Goal: Use online tool/utility: Utilize a website feature to perform a specific function

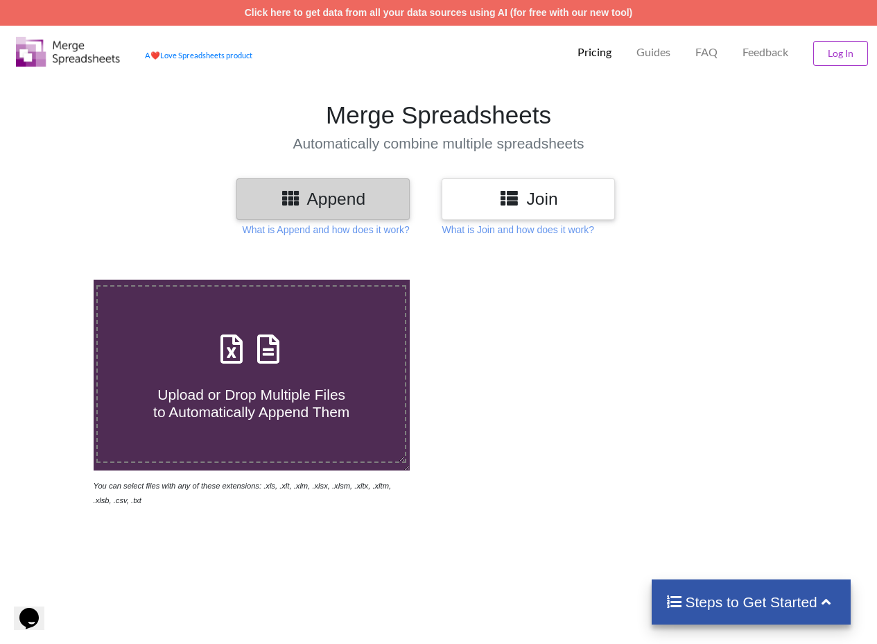
click at [264, 370] on div "Upload or Drop Multiple Files to Automatically Append Them" at bounding box center [251, 374] width 307 height 94
click at [58, 279] on input "Upload or Drop Multiple Files to Automatically Append Them" at bounding box center [58, 279] width 0 height 0
type input "C:\fakepath\reportTable (27).xlsx"
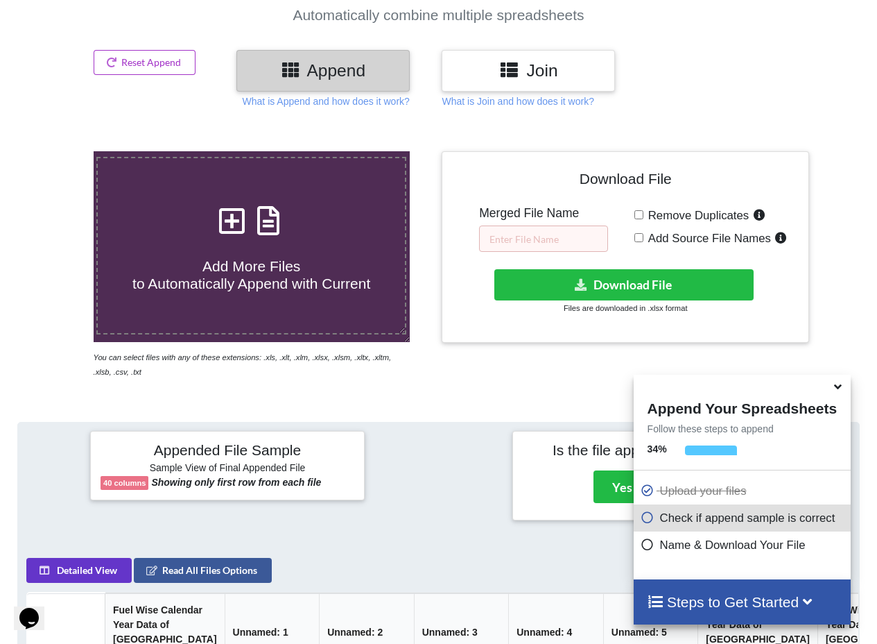
scroll to position [236, 0]
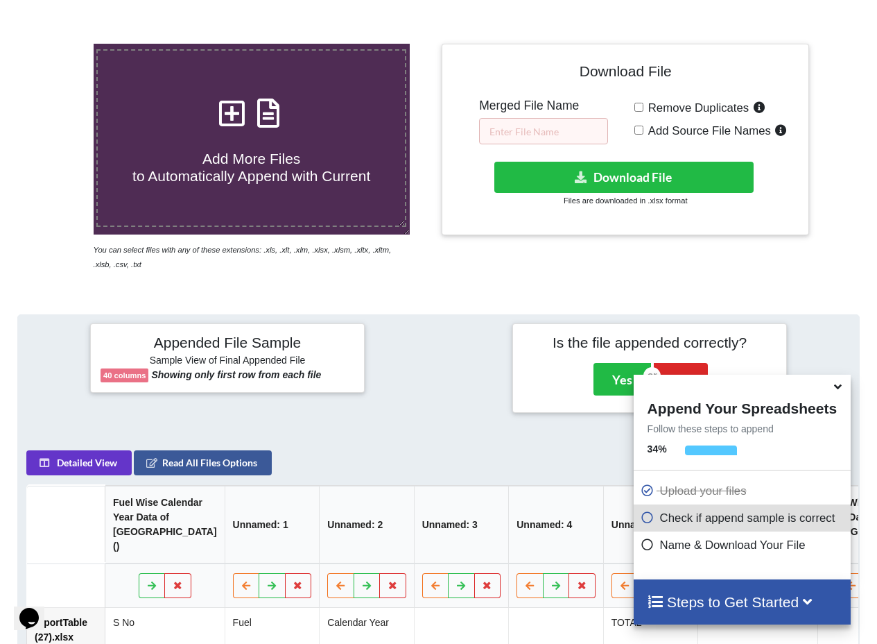
click at [837, 386] on icon at bounding box center [838, 384] width 15 height 12
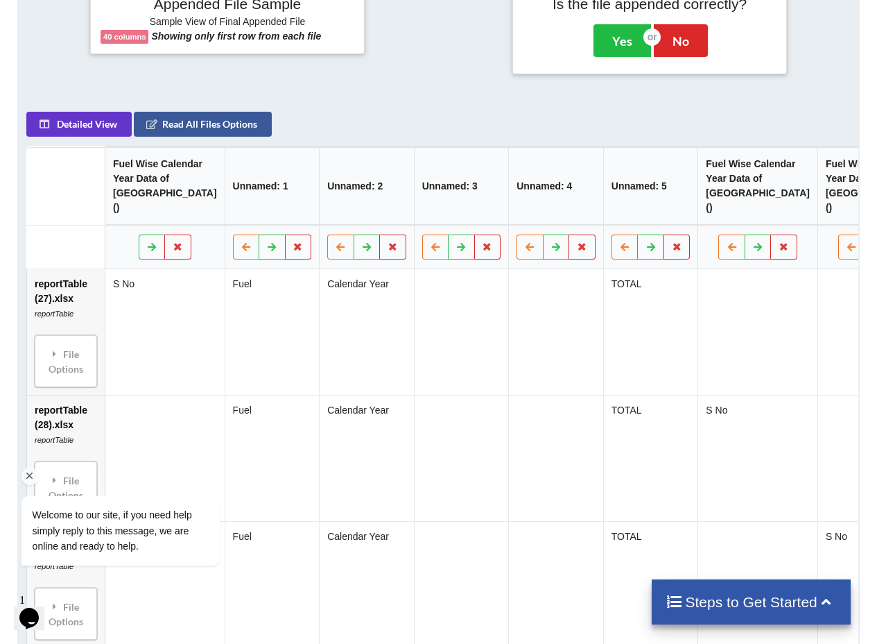
scroll to position [0, 0]
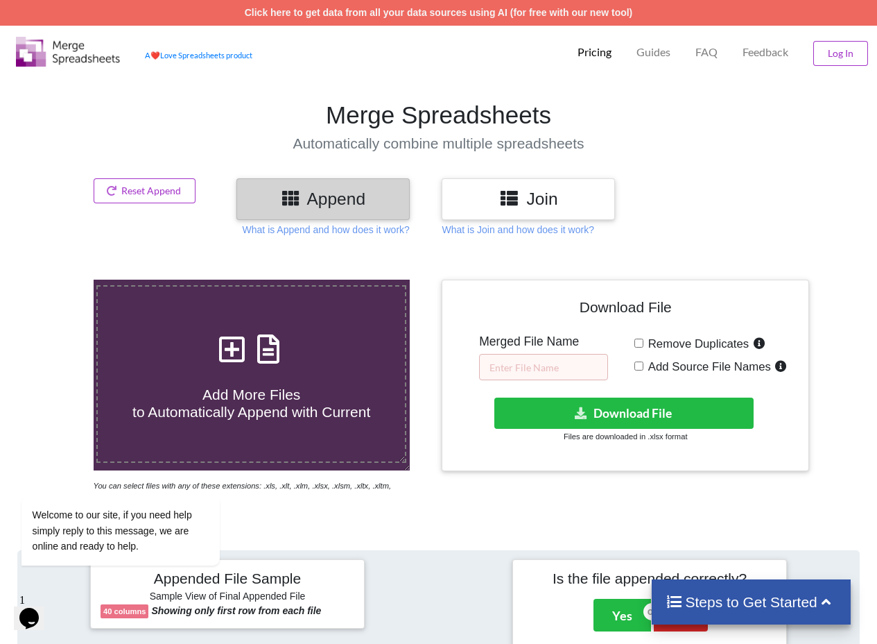
click at [497, 193] on h3 "Join" at bounding box center [528, 199] width 153 height 20
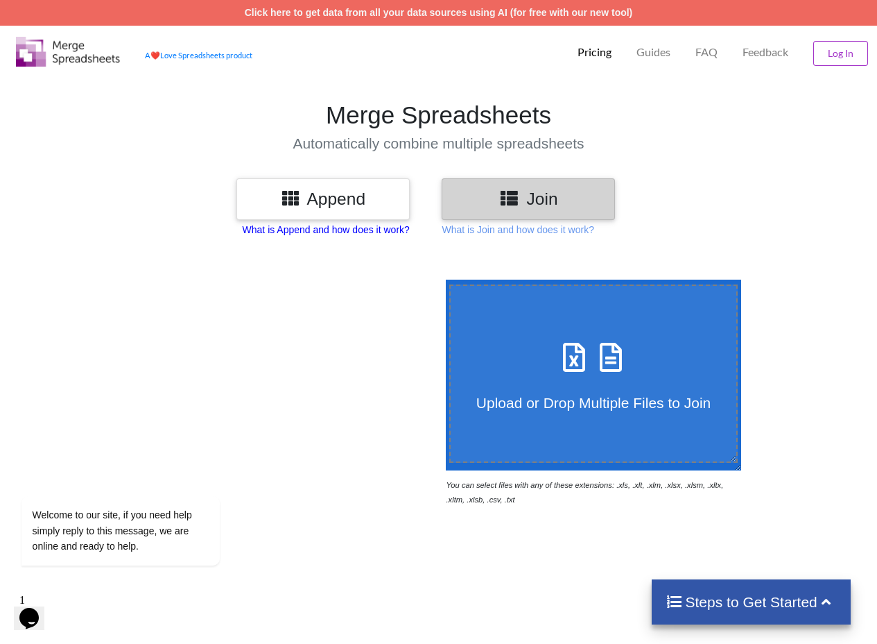
click at [338, 231] on p "What is Append and how does it work?" at bounding box center [326, 230] width 167 height 14
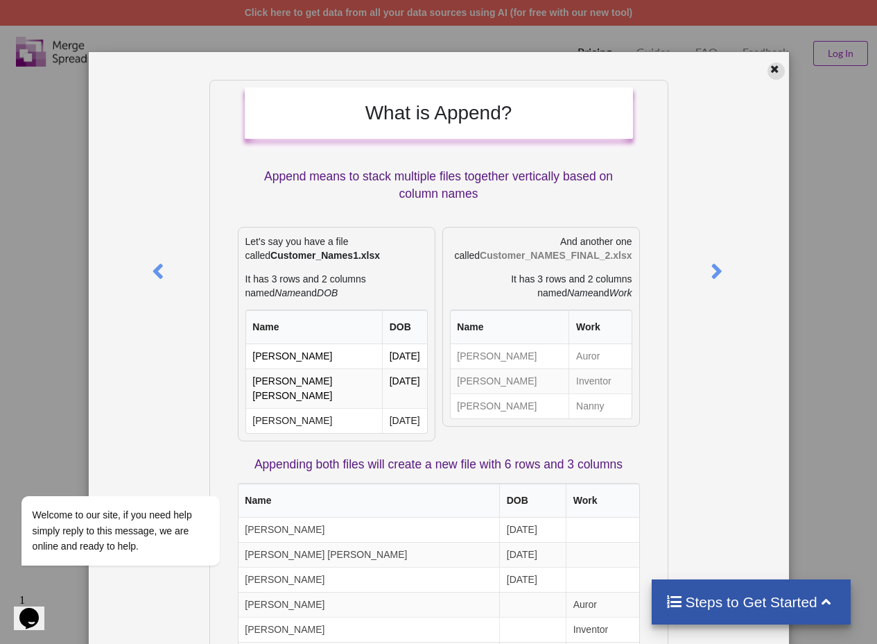
click at [769, 77] on div at bounding box center [776, 70] width 17 height 17
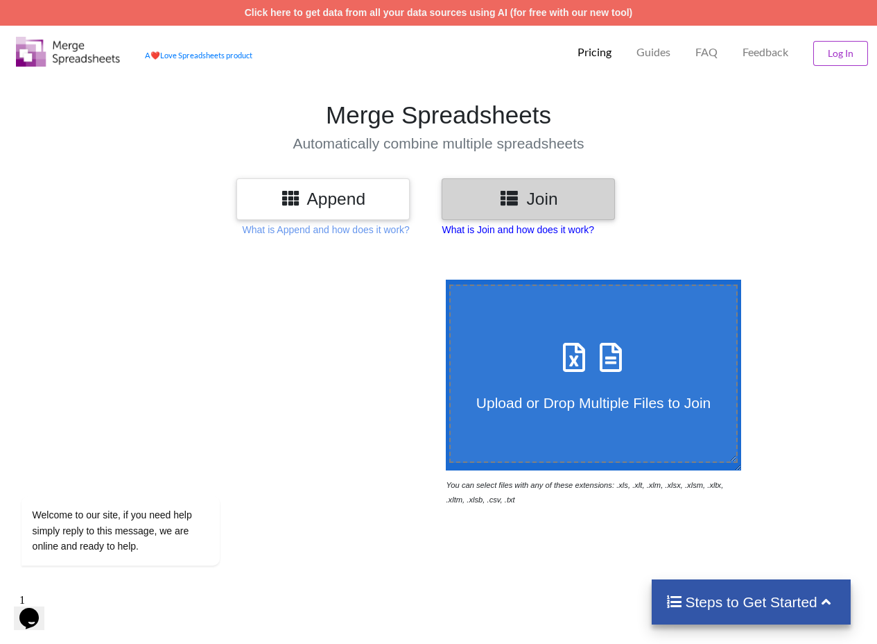
click at [545, 234] on p "What is Join and how does it work?" at bounding box center [518, 230] width 152 height 14
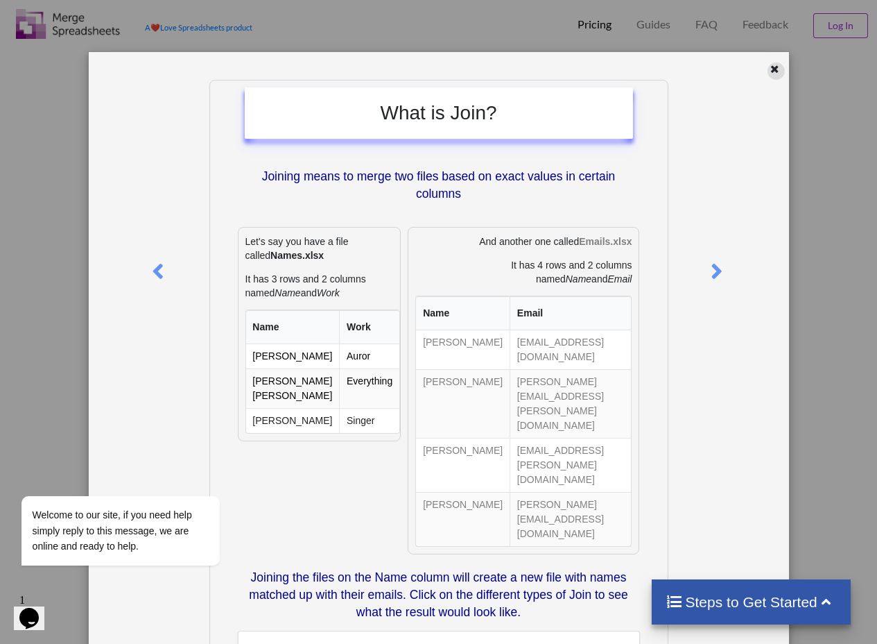
click at [769, 70] on icon at bounding box center [775, 67] width 12 height 10
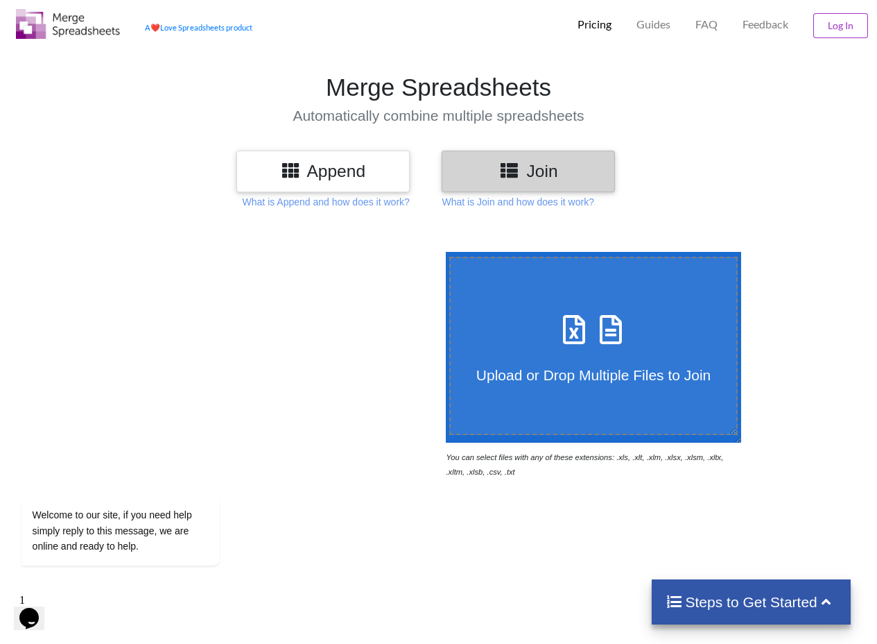
click at [390, 171] on h3 "Append" at bounding box center [323, 171] width 153 height 20
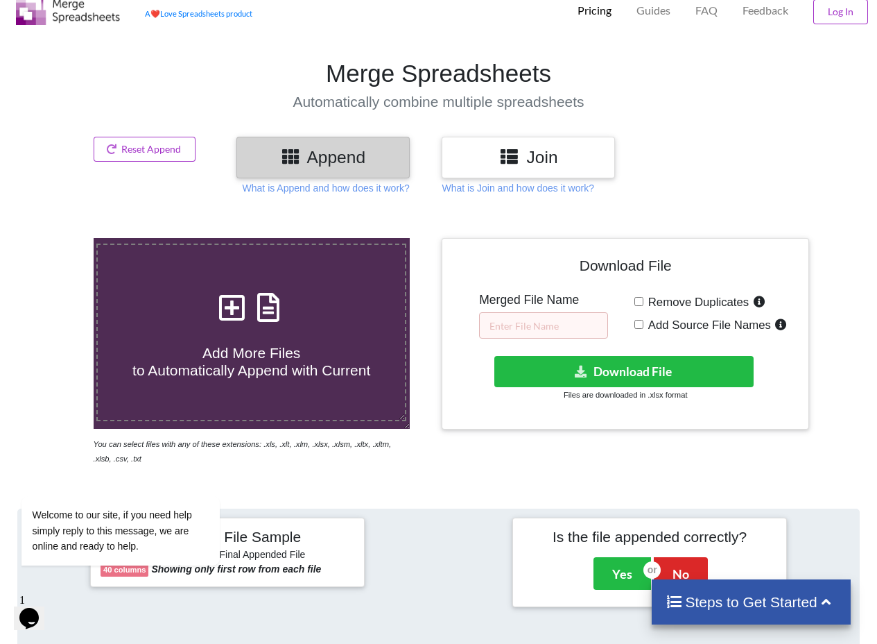
scroll to position [55, 0]
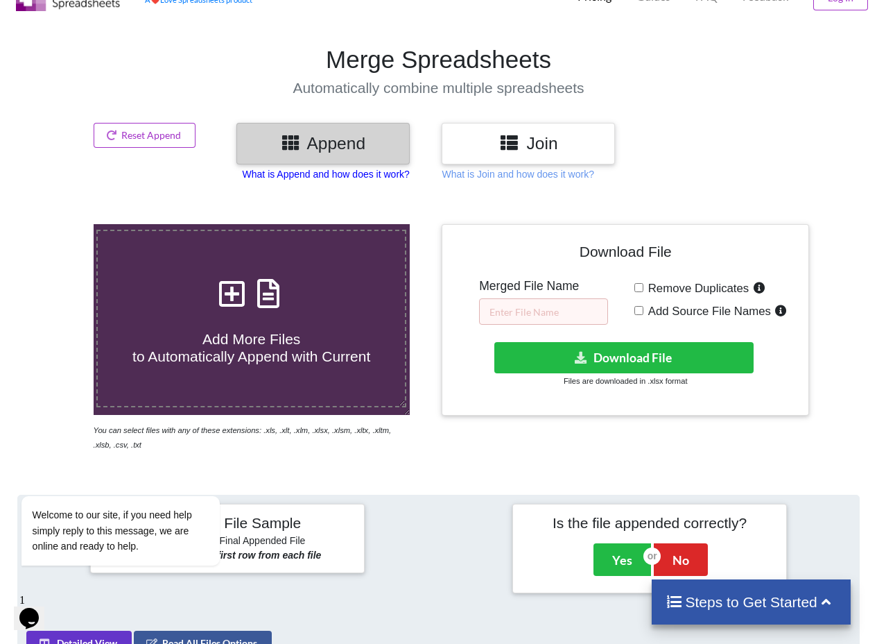
click at [272, 175] on p "What is Append and how does it work?" at bounding box center [326, 174] width 167 height 14
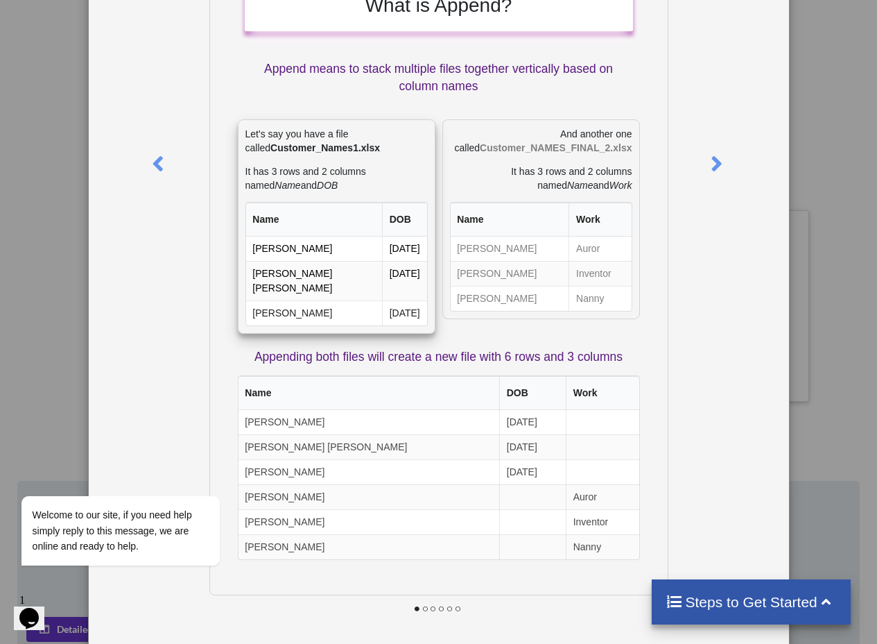
scroll to position [83, 0]
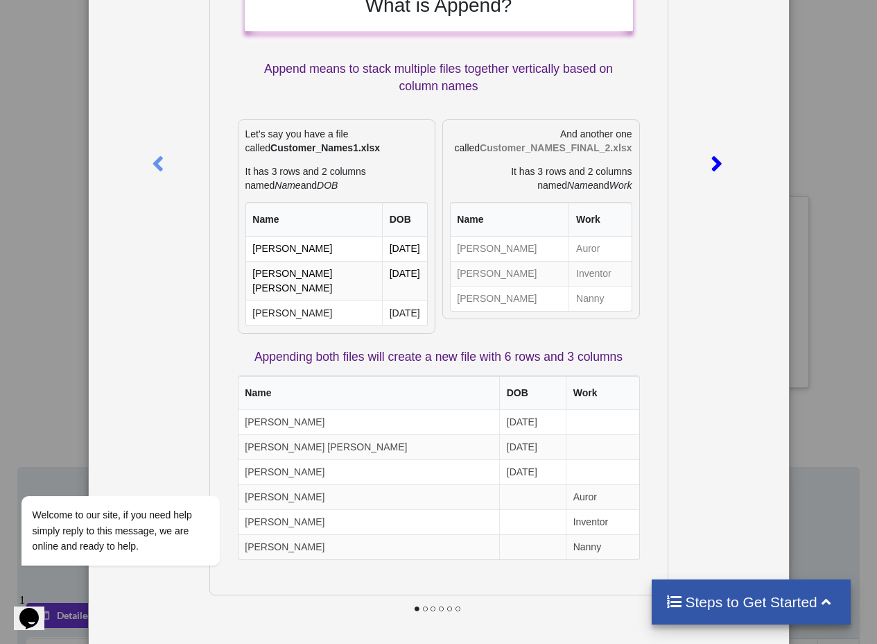
click at [709, 177] on div at bounding box center [718, 161] width 31 height 378
click at [709, 169] on icon at bounding box center [717, 158] width 28 height 24
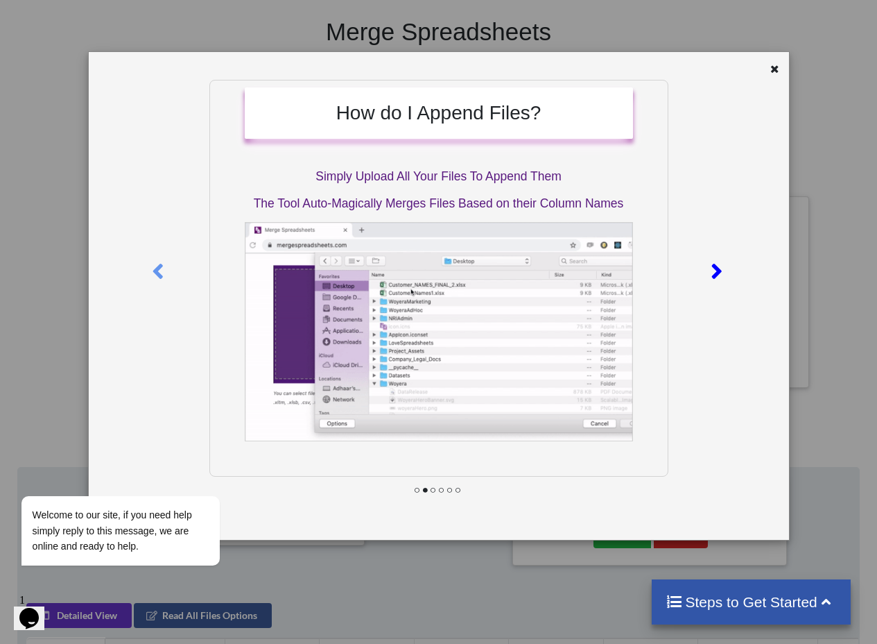
drag, startPoint x: 721, startPoint y: 271, endPoint x: 732, endPoint y: 252, distance: 22.7
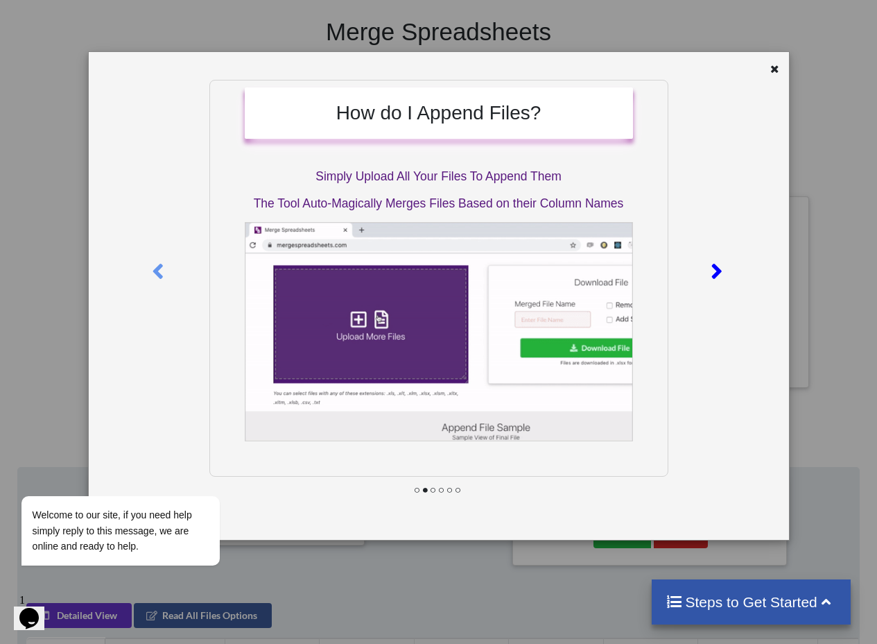
click at [721, 271] on icon at bounding box center [717, 265] width 28 height 24
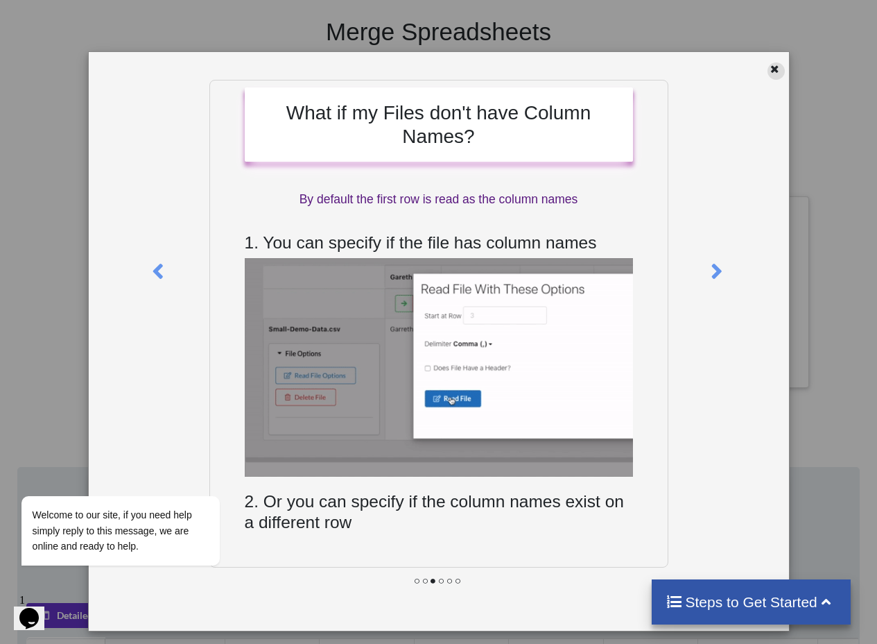
click at [773, 70] on icon at bounding box center [775, 67] width 12 height 10
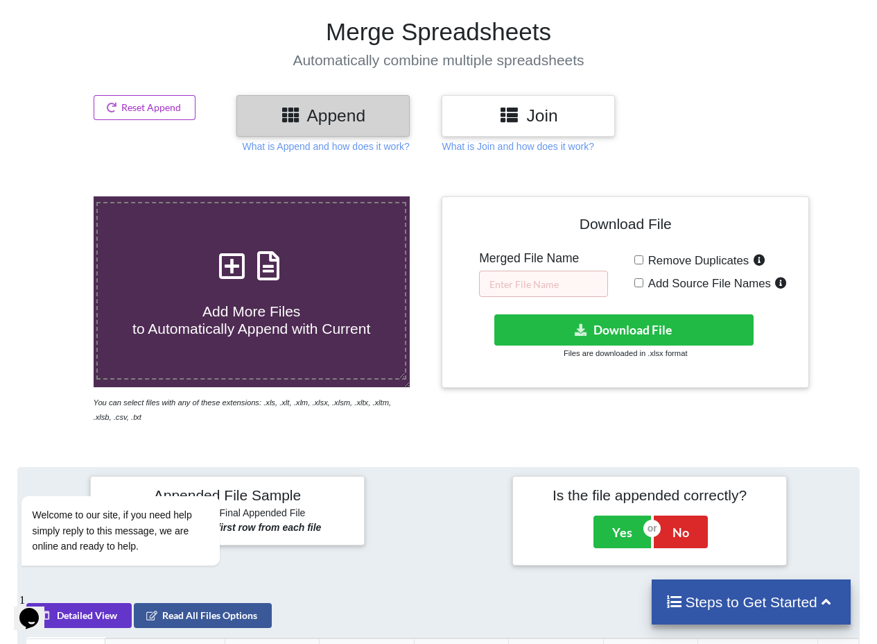
click at [542, 105] on div "Join" at bounding box center [528, 115] width 173 height 41
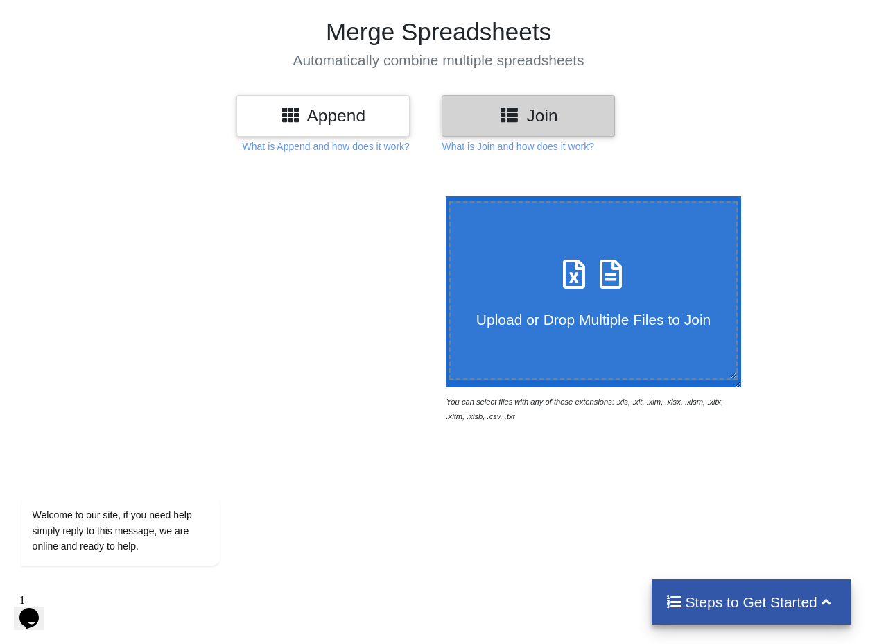
click at [533, 288] on div "Upload or Drop Multiple Files to Join" at bounding box center [594, 290] width 286 height 76
click at [442, 196] on input "Upload or Drop Multiple Files to Join" at bounding box center [442, 196] width 0 height 0
type input "C:\fakepath\reportTable (27).xlsx"
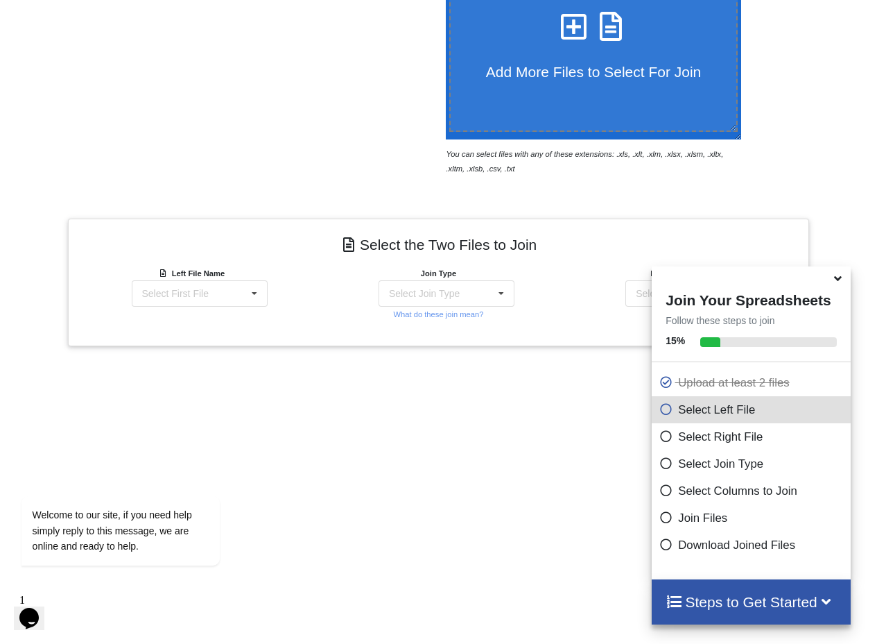
scroll to position [404, 0]
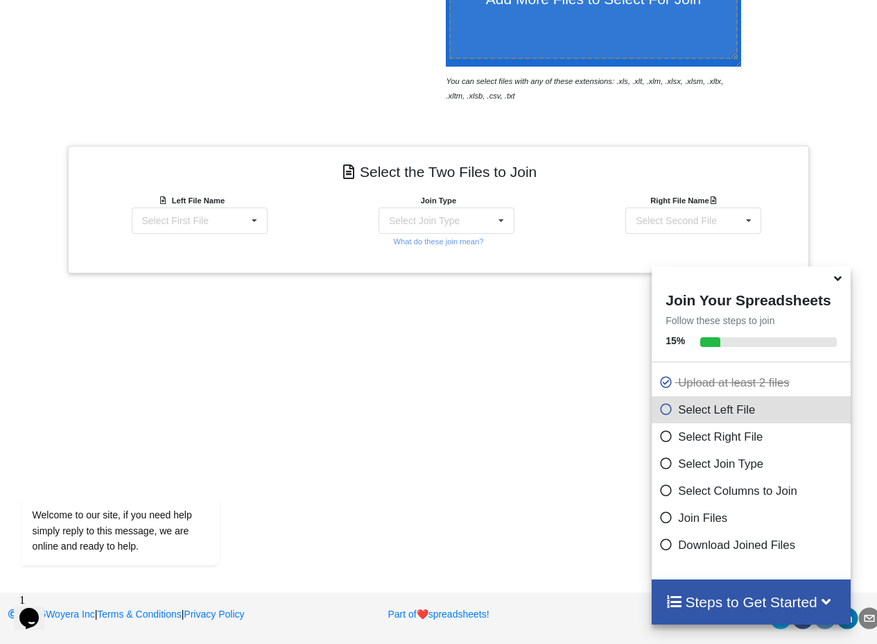
click at [838, 282] on icon at bounding box center [838, 276] width 15 height 12
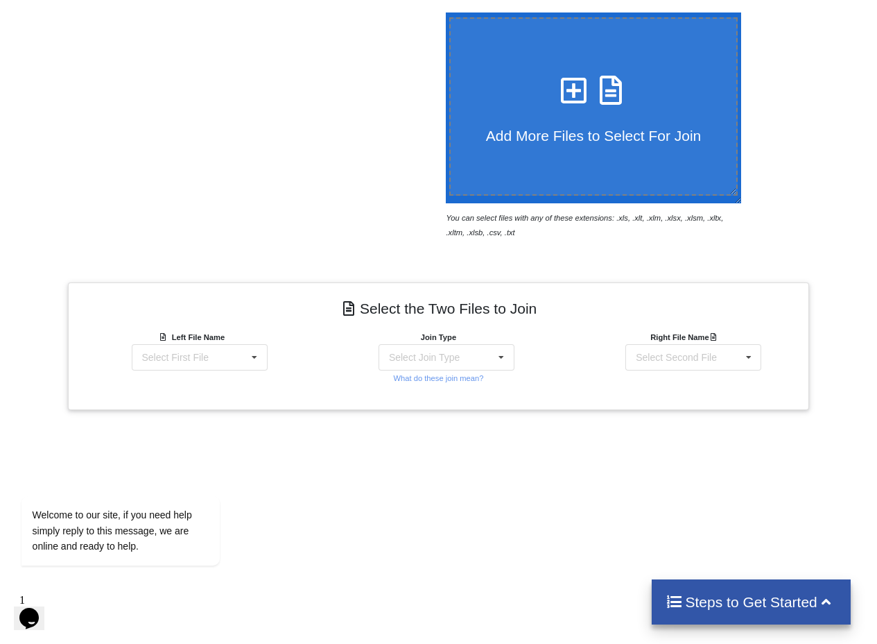
scroll to position [399, 0]
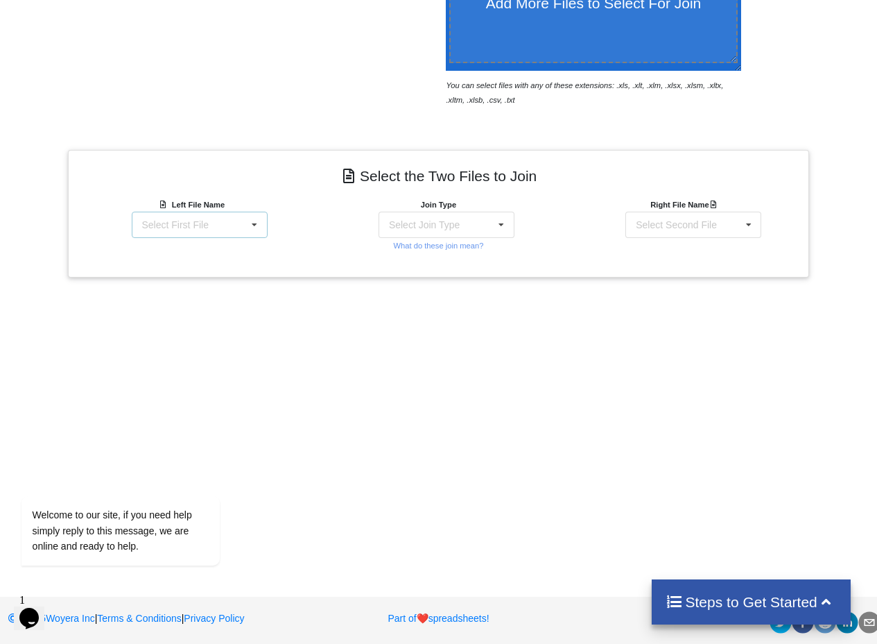
click at [189, 226] on div "Select First File" at bounding box center [175, 225] width 67 height 10
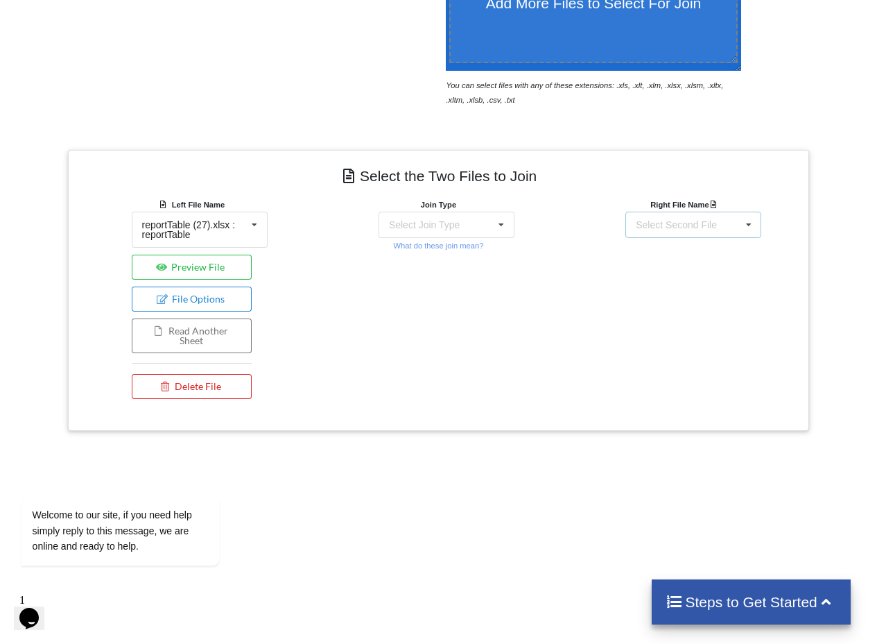
click at [662, 231] on div "Select Second File reportTable (27).xlsx : reportTable reportTable (28).xlsx : …" at bounding box center [694, 225] width 136 height 26
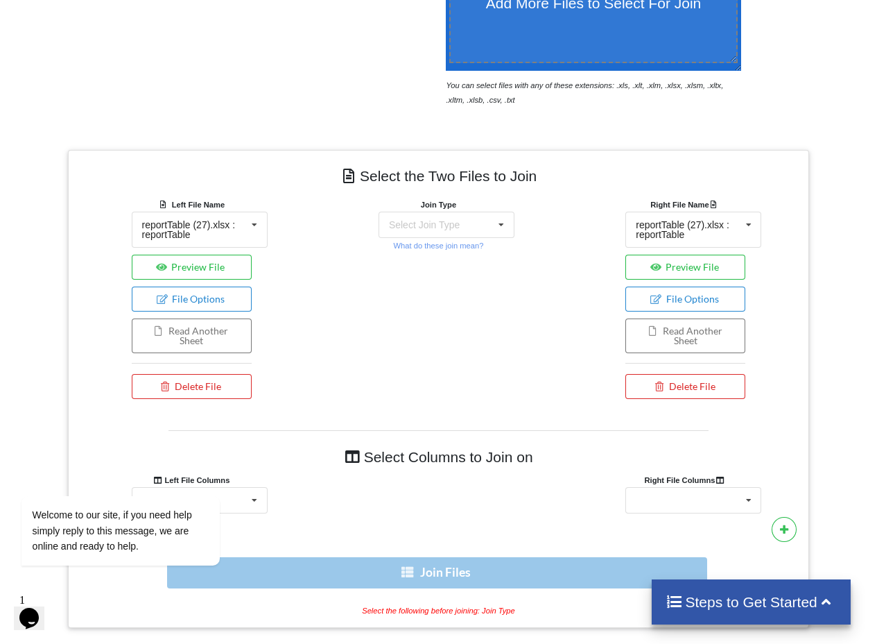
click at [394, 361] on div "Join Type Select Join Type INNER JOIN LEFT JOIN RIGHT JOIN FULL JOIN What do th…" at bounding box center [438, 301] width 247 height 209
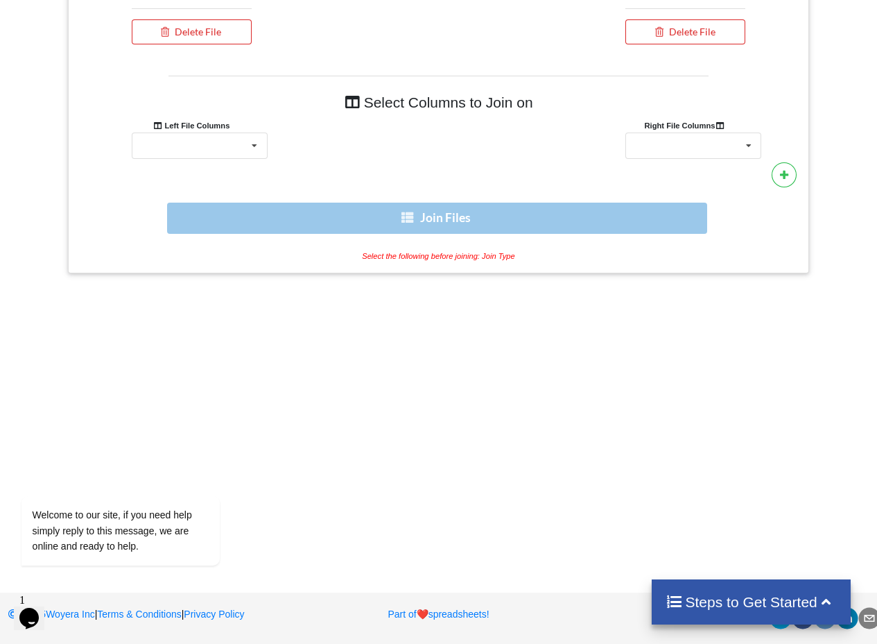
scroll to position [74, 0]
